Goal: Navigation & Orientation: Find specific page/section

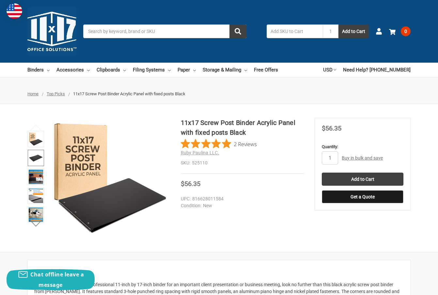
click at [39, 159] on img at bounding box center [36, 158] width 14 height 14
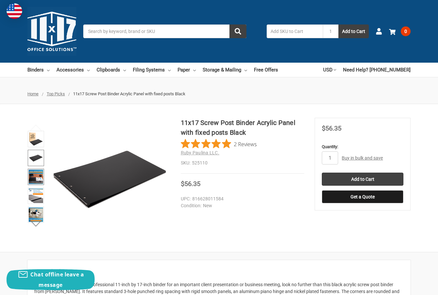
click at [36, 180] on img at bounding box center [36, 177] width 14 height 14
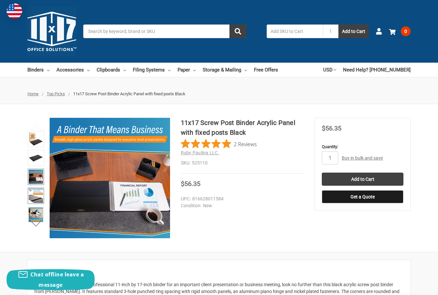
click at [37, 196] on img at bounding box center [36, 196] width 14 height 14
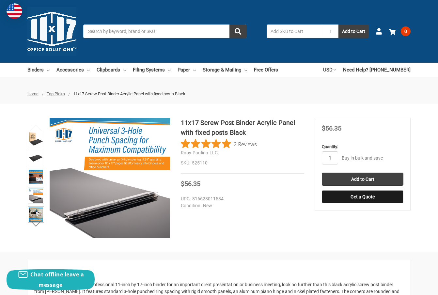
click at [31, 216] on img at bounding box center [36, 215] width 14 height 14
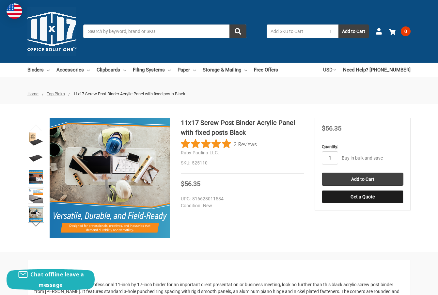
click at [38, 191] on img at bounding box center [36, 196] width 14 height 14
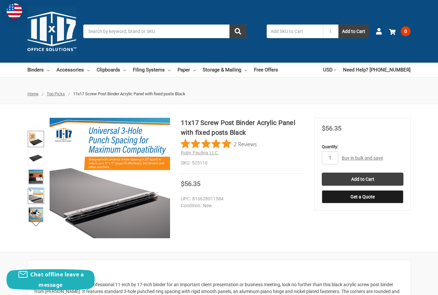
click at [35, 139] on img at bounding box center [36, 139] width 14 height 14
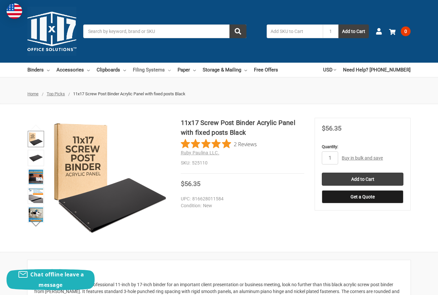
click at [146, 71] on link "Filing Systems" at bounding box center [152, 70] width 38 height 14
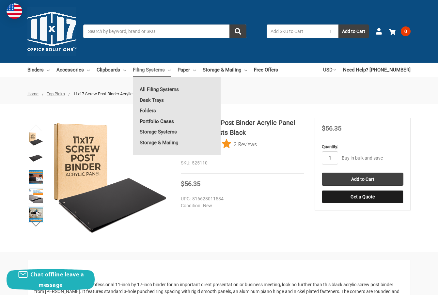
click at [162, 122] on link "Portfolio Cases" at bounding box center [177, 121] width 88 height 10
